Goal: Obtain resource: Download file/media

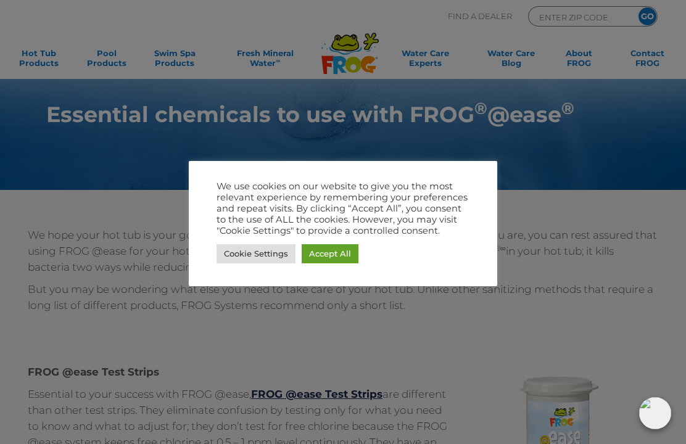
click at [332, 245] on link "Accept All" at bounding box center [329, 253] width 57 height 19
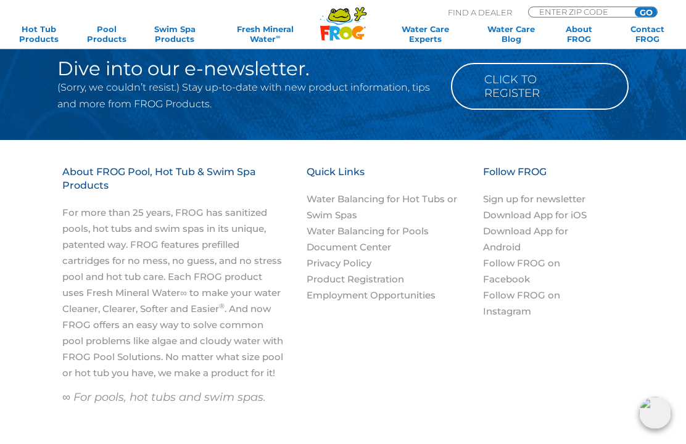
scroll to position [1947, 0]
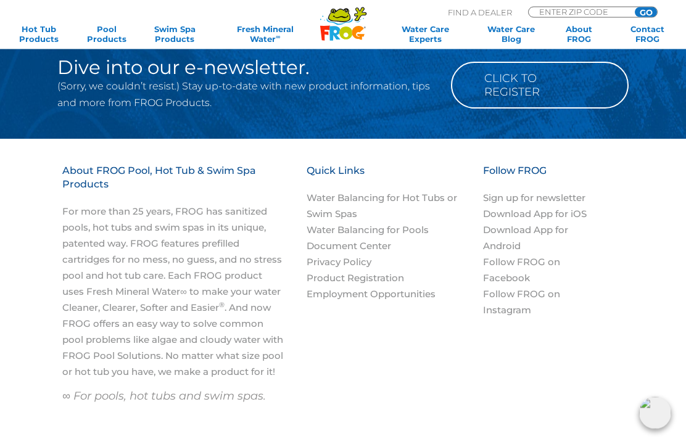
click at [535, 76] on link "Click to Register" at bounding box center [540, 85] width 178 height 47
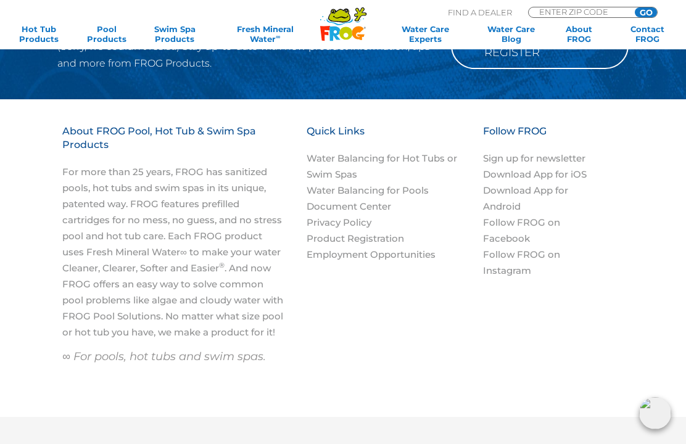
scroll to position [1990, 0]
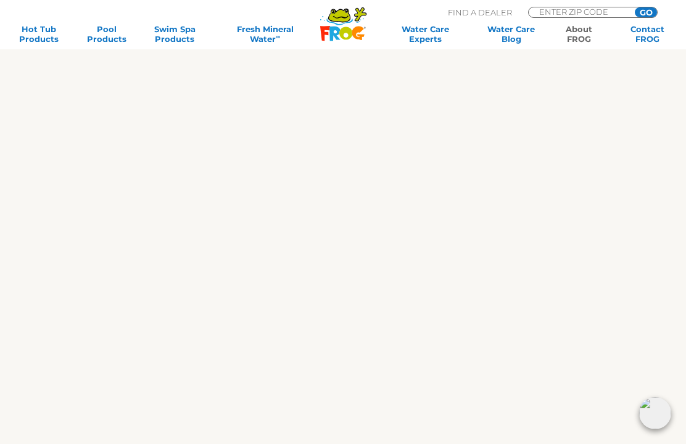
scroll to position [1140, 0]
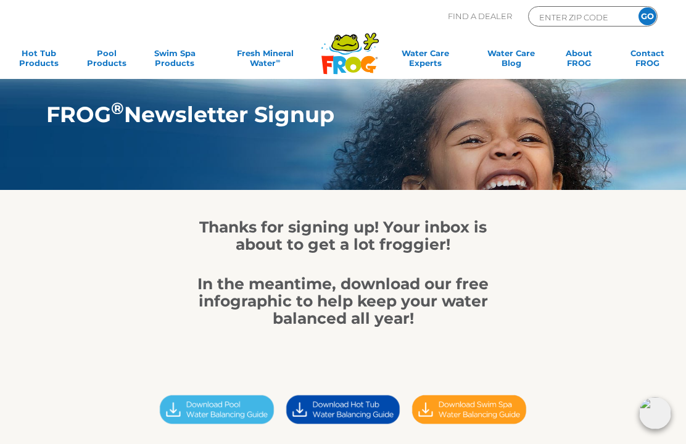
click at [361, 417] on img at bounding box center [343, 410] width 126 height 36
click at [35, 52] on link "Hot Tub Products" at bounding box center [38, 60] width 53 height 25
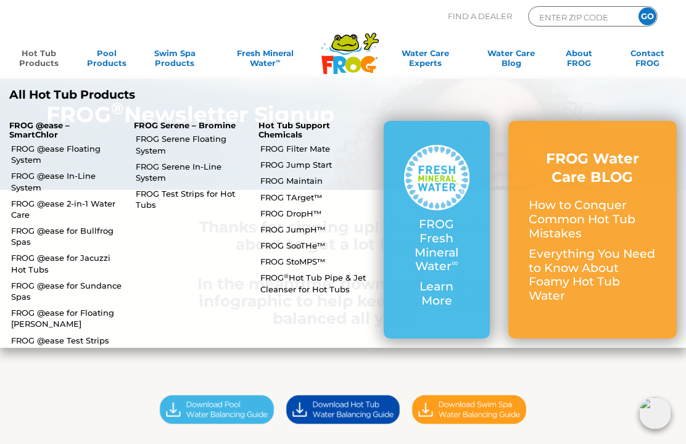
click at [31, 182] on link "FROG @ease In-Line System" at bounding box center [67, 181] width 113 height 22
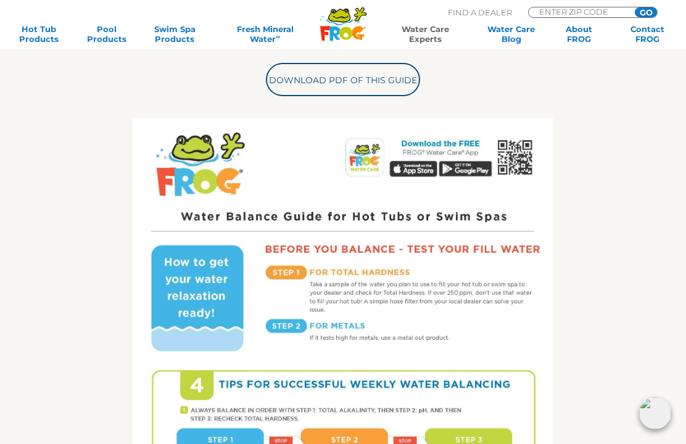
scroll to position [432, 0]
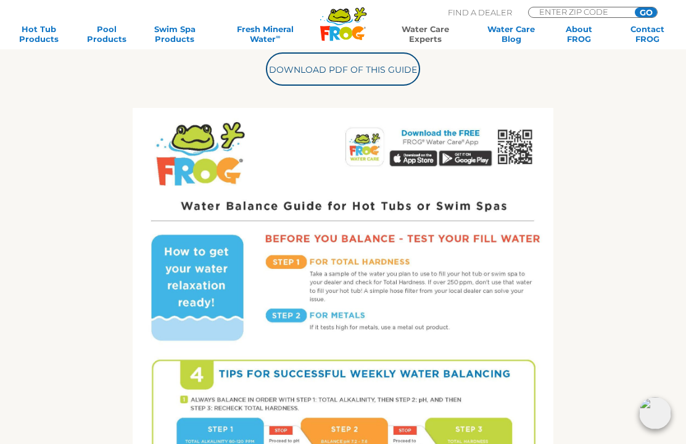
click at [348, 67] on link "Download PDF of this Guide" at bounding box center [343, 68] width 154 height 33
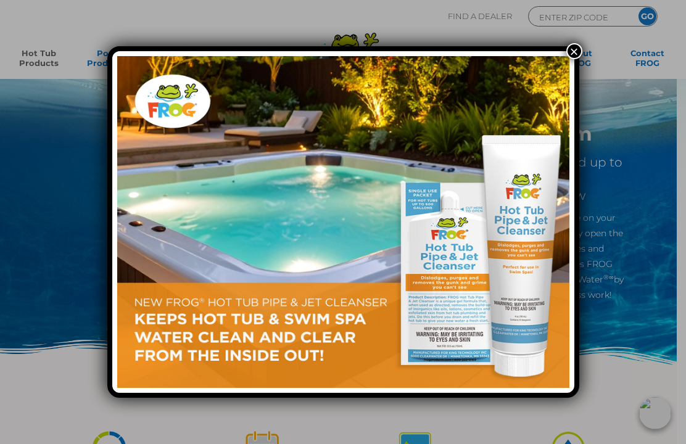
click at [573, 49] on button "×" at bounding box center [574, 51] width 16 height 16
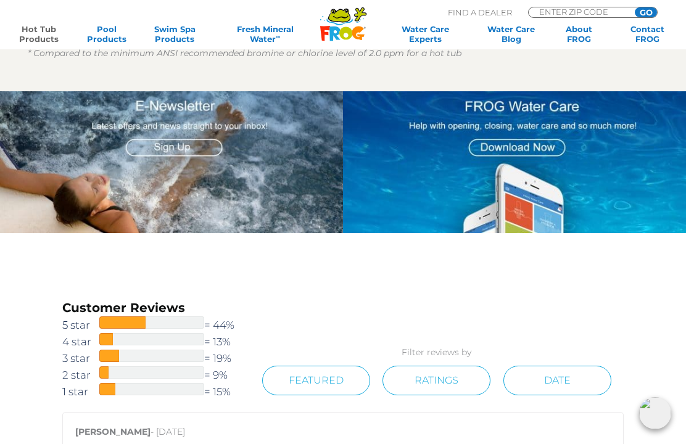
scroll to position [1277, 0]
